Goal: Task Accomplishment & Management: Complete application form

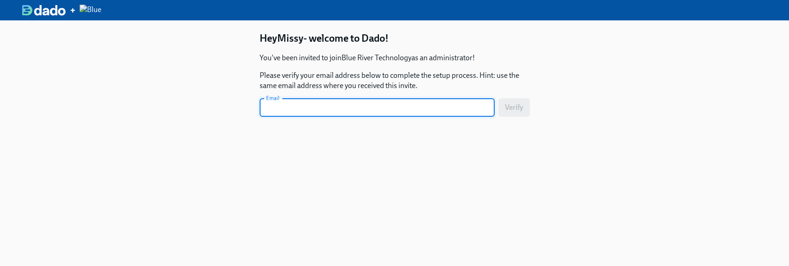
click at [371, 115] on input "text" at bounding box center [377, 107] width 235 height 19
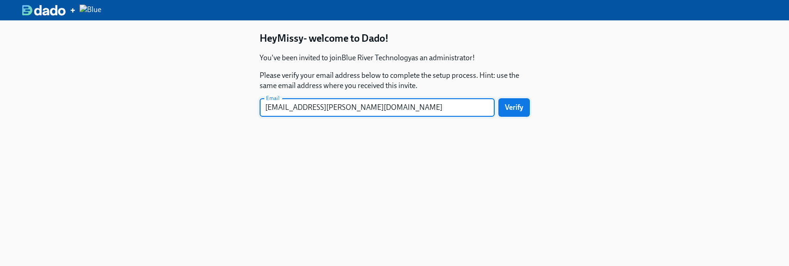
type input "[EMAIL_ADDRESS][PERSON_NAME][DOMAIN_NAME]"
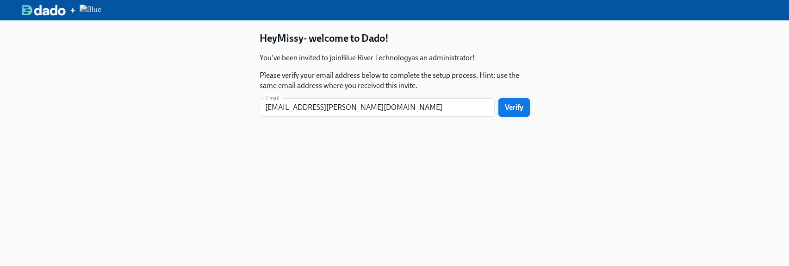
click at [511, 106] on span "Verify" at bounding box center [514, 107] width 19 height 9
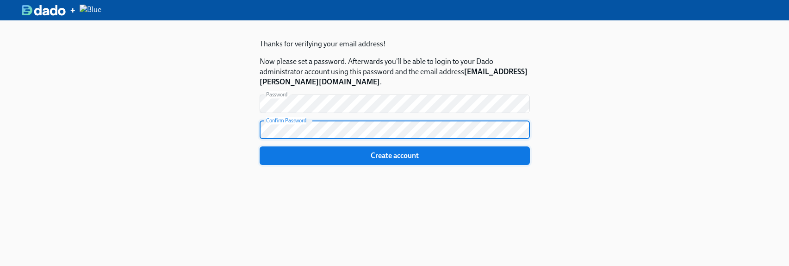
click at [385, 154] on span "Create account" at bounding box center [394, 155] width 257 height 9
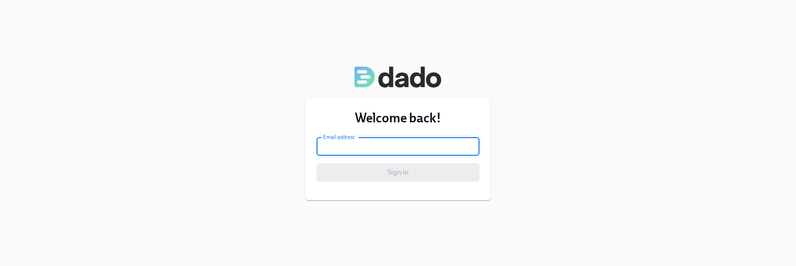
click at [345, 146] on input "email" at bounding box center [398, 146] width 163 height 19
type input "[EMAIL_ADDRESS][PERSON_NAME][DOMAIN_NAME]"
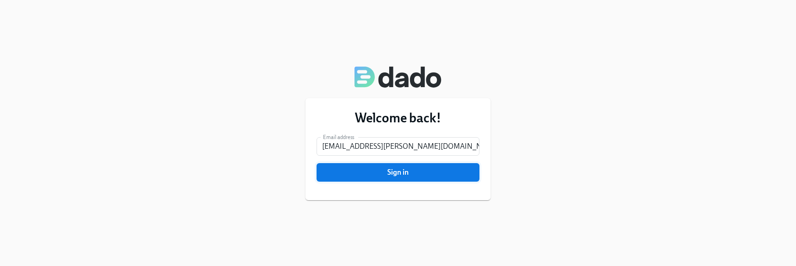
click at [389, 171] on span "Sign in" at bounding box center [398, 172] width 150 height 9
click at [424, 174] on span "Sign in" at bounding box center [398, 172] width 150 height 9
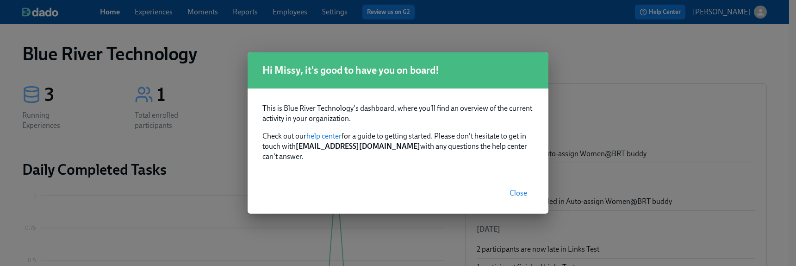
click at [517, 188] on span "Close" at bounding box center [518, 192] width 18 height 9
